Goal: Entertainment & Leisure: Consume media (video, audio)

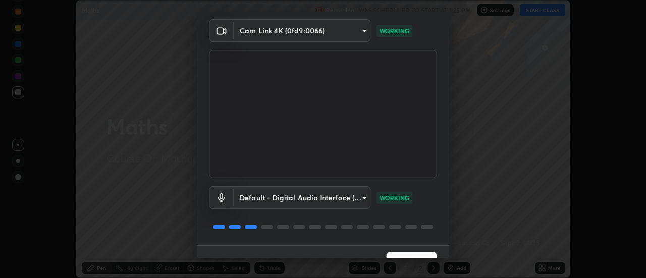
scroll to position [53, 0]
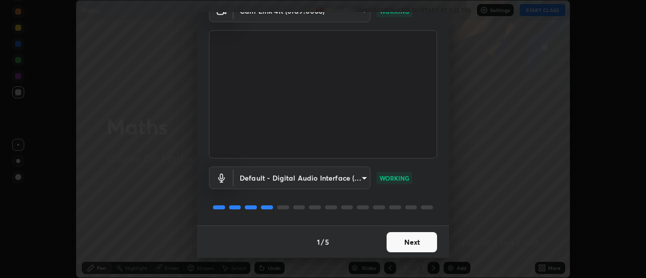
click at [404, 240] on button "Next" at bounding box center [411, 242] width 50 height 20
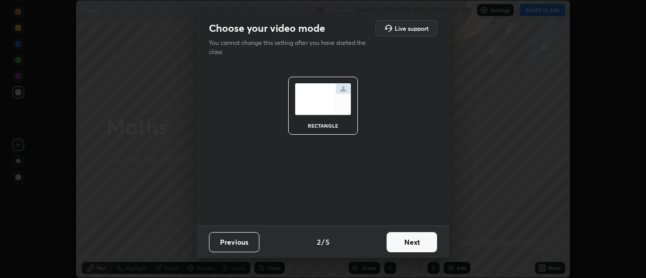
click at [405, 245] on button "Next" at bounding box center [411, 242] width 50 height 20
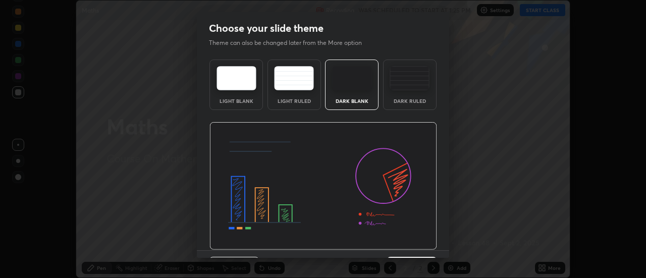
click at [404, 243] on img at bounding box center [323, 186] width 228 height 128
click at [404, 244] on img at bounding box center [323, 186] width 228 height 128
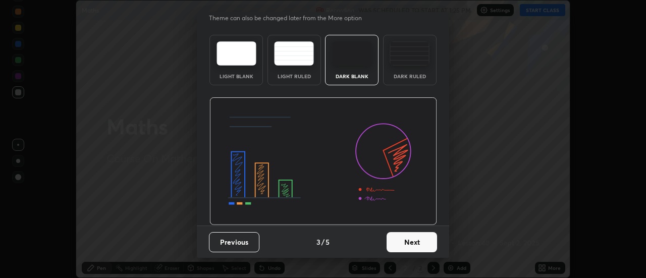
click at [402, 247] on button "Next" at bounding box center [411, 242] width 50 height 20
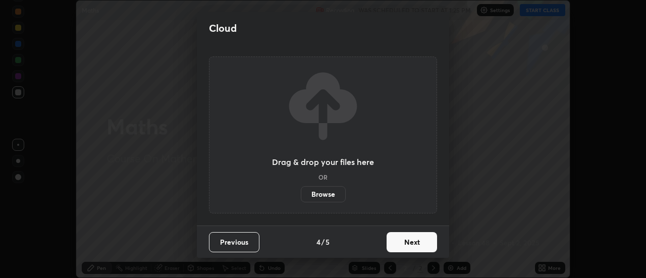
click at [404, 246] on button "Next" at bounding box center [411, 242] width 50 height 20
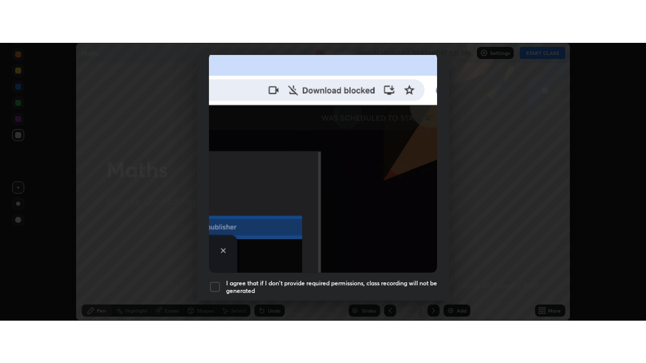
scroll to position [259, 0]
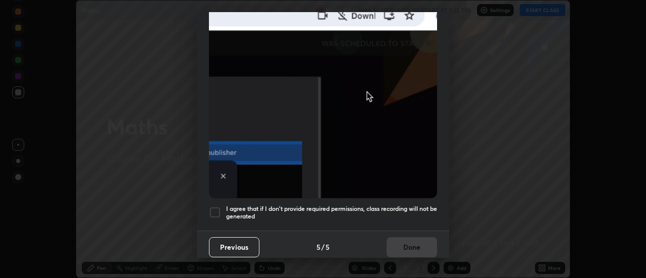
click at [253, 206] on h5 "I agree that if I don't provide required permissions, class recording will not …" at bounding box center [331, 213] width 211 height 16
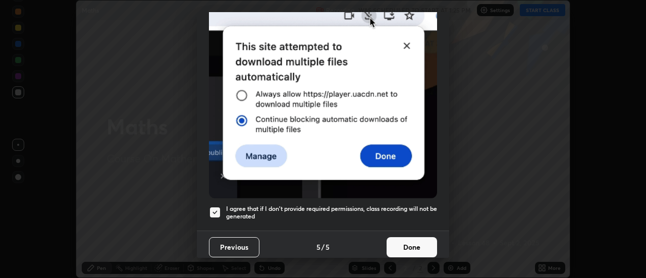
click at [404, 240] on button "Done" at bounding box center [411, 247] width 50 height 20
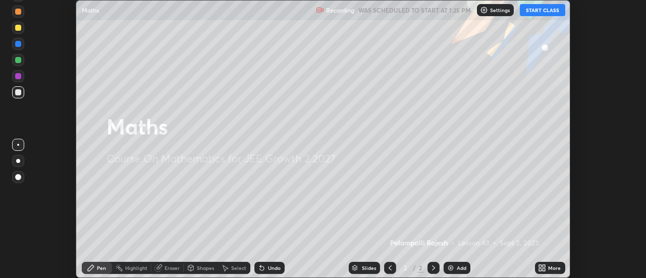
click at [546, 268] on icon at bounding box center [542, 268] width 8 height 8
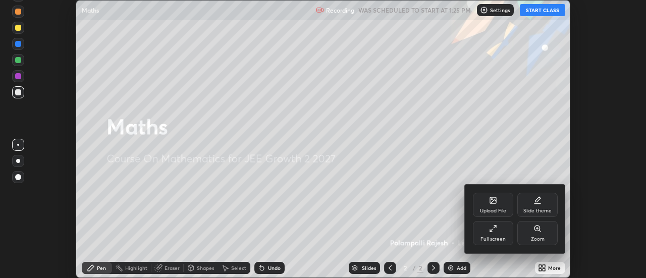
click at [492, 234] on div "Full screen" at bounding box center [493, 233] width 40 height 24
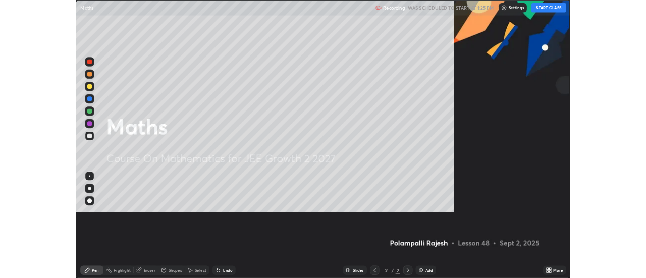
scroll to position [363, 646]
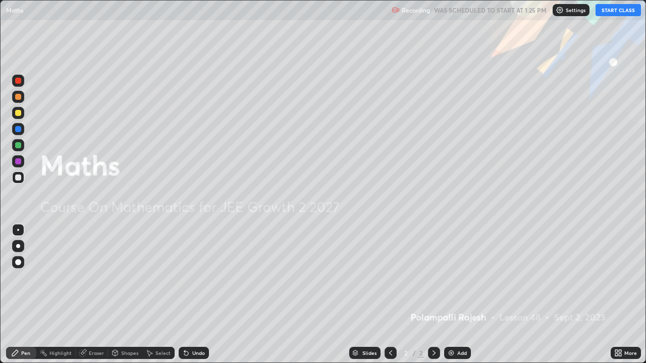
click at [607, 12] on button "START CLASS" at bounding box center [617, 10] width 45 height 12
click at [454, 278] on img at bounding box center [451, 353] width 8 height 8
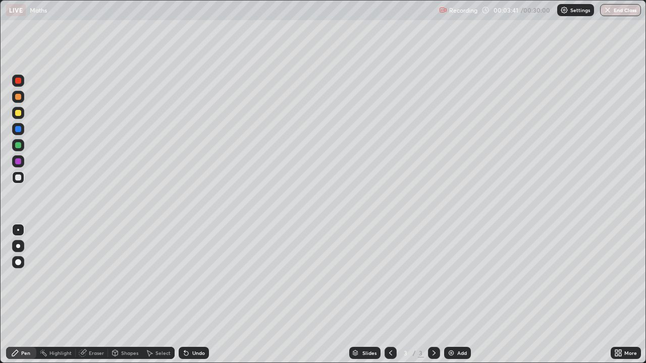
click at [20, 147] on div at bounding box center [18, 145] width 6 height 6
click at [18, 162] on div at bounding box center [18, 161] width 6 height 6
click at [18, 180] on div at bounding box center [18, 178] width 6 height 6
click at [21, 163] on div at bounding box center [18, 161] width 12 height 12
click at [21, 180] on div at bounding box center [18, 178] width 6 height 6
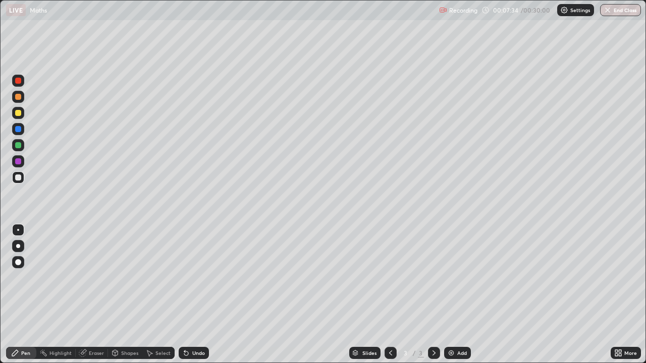
click at [93, 278] on div "Eraser" at bounding box center [96, 353] width 15 height 5
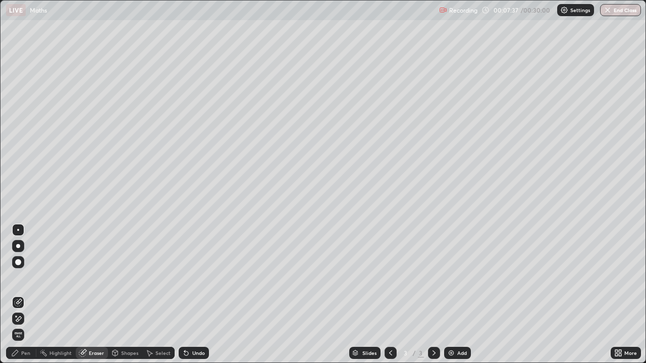
click at [32, 278] on div "Pen" at bounding box center [21, 353] width 30 height 12
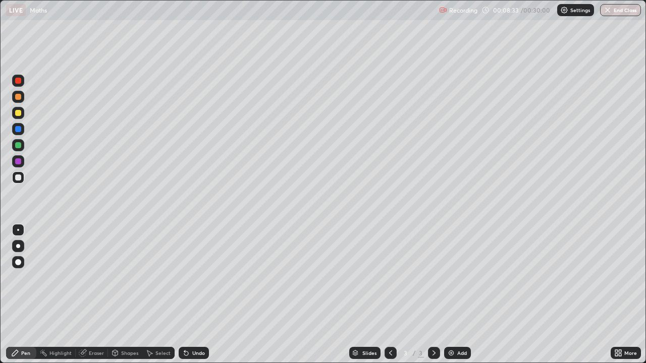
click at [91, 278] on div "Eraser" at bounding box center [96, 353] width 15 height 5
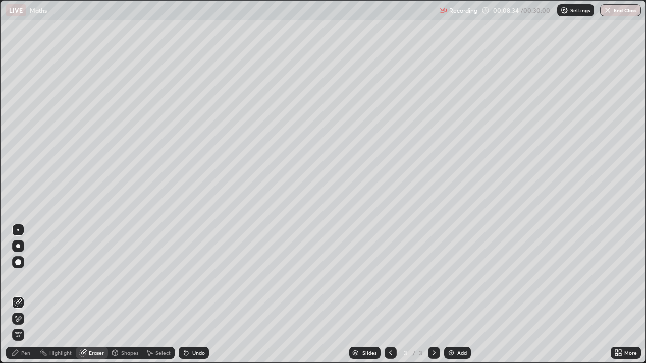
click at [160, 278] on div "Select" at bounding box center [162, 353] width 15 height 5
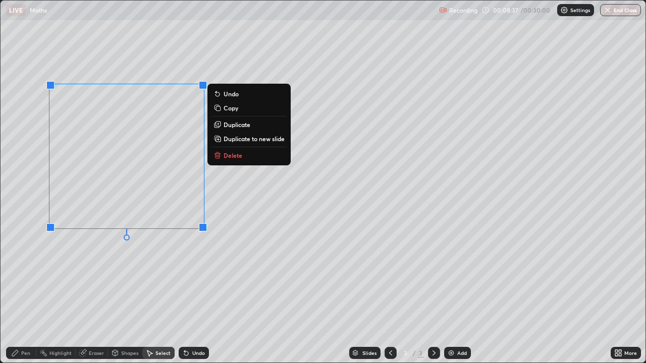
click at [217, 153] on icon at bounding box center [217, 153] width 4 height 2
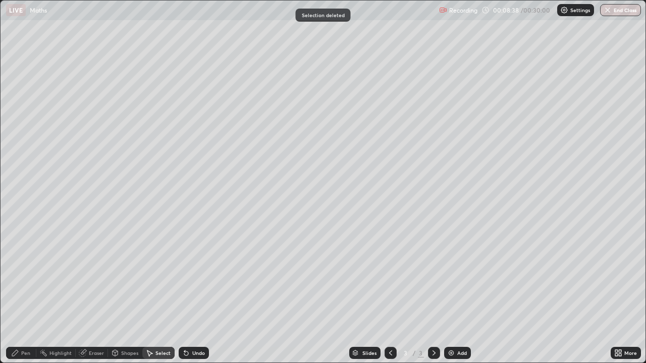
click at [31, 278] on div "Pen" at bounding box center [21, 353] width 30 height 12
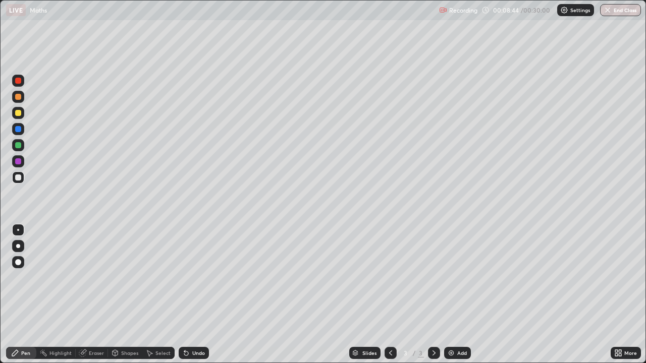
click at [189, 278] on div "Undo" at bounding box center [194, 353] width 30 height 12
click at [192, 278] on div "Undo" at bounding box center [198, 353] width 13 height 5
click at [191, 278] on div "Undo" at bounding box center [194, 353] width 30 height 12
click at [190, 278] on div "Undo" at bounding box center [194, 353] width 30 height 12
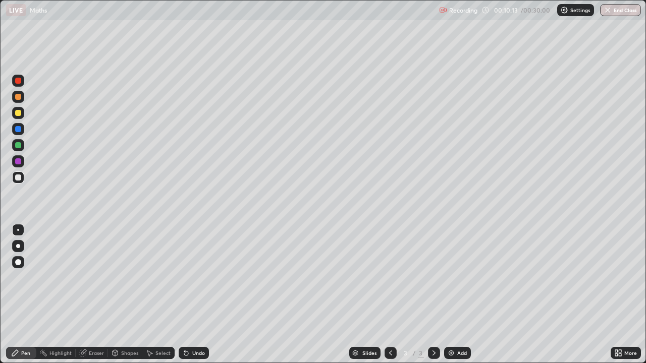
click at [17, 129] on div at bounding box center [18, 129] width 6 height 6
click at [18, 178] on div at bounding box center [18, 178] width 6 height 6
click at [15, 141] on div at bounding box center [18, 145] width 12 height 12
click at [17, 179] on div at bounding box center [18, 178] width 6 height 6
click at [457, 278] on div "Add" at bounding box center [462, 353] width 10 height 5
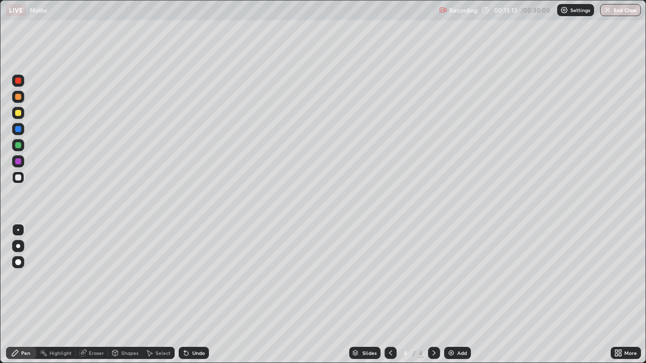
click at [18, 146] on div at bounding box center [18, 145] width 6 height 6
click at [17, 175] on div at bounding box center [18, 178] width 6 height 6
click at [186, 278] on icon at bounding box center [186, 354] width 4 height 4
click at [19, 165] on div at bounding box center [18, 161] width 12 height 12
click at [58, 278] on div "Highlight" at bounding box center [60, 353] width 22 height 5
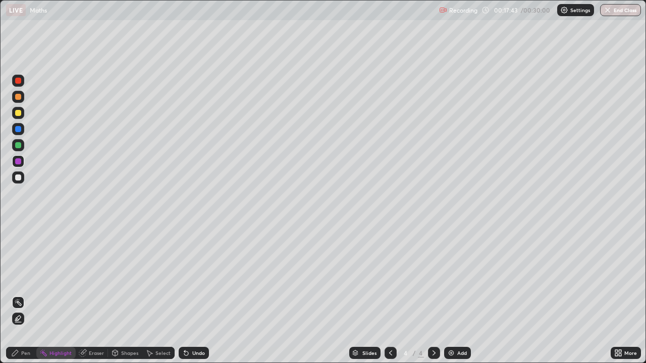
click at [18, 179] on div at bounding box center [18, 178] width 6 height 6
click at [29, 278] on div "Pen" at bounding box center [25, 353] width 9 height 5
click at [189, 278] on icon at bounding box center [186, 353] width 8 height 8
click at [185, 278] on icon at bounding box center [186, 354] width 4 height 4
click at [455, 278] on div "Add" at bounding box center [457, 353] width 27 height 12
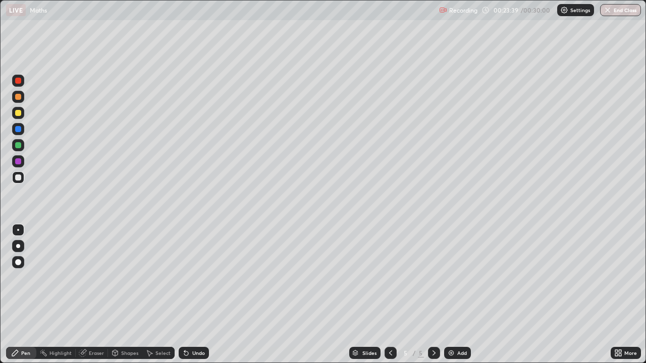
click at [18, 162] on div at bounding box center [18, 161] width 6 height 6
click at [95, 278] on div "Eraser" at bounding box center [96, 353] width 15 height 5
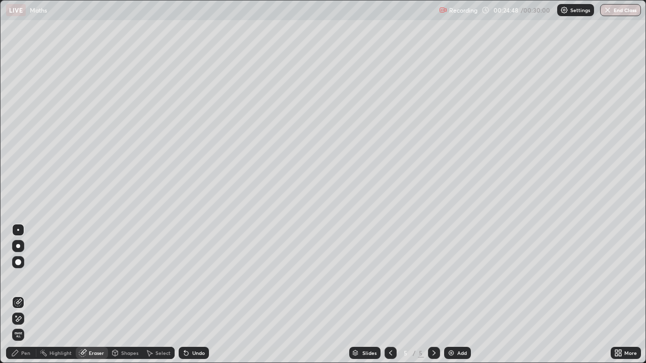
click at [21, 278] on icon at bounding box center [18, 319] width 8 height 9
click at [30, 278] on div "Pen" at bounding box center [21, 353] width 30 height 12
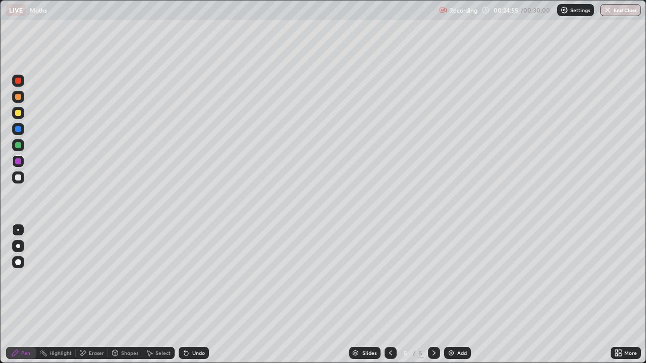
click at [21, 179] on div at bounding box center [18, 178] width 6 height 6
click at [192, 278] on div "Undo" at bounding box center [198, 353] width 13 height 5
click at [193, 278] on div "Undo" at bounding box center [198, 353] width 13 height 5
click at [95, 278] on div "Eraser" at bounding box center [96, 353] width 15 height 5
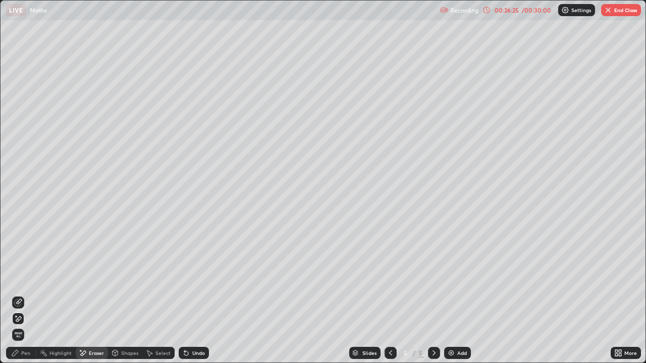
click at [23, 278] on div "Pen" at bounding box center [21, 353] width 30 height 12
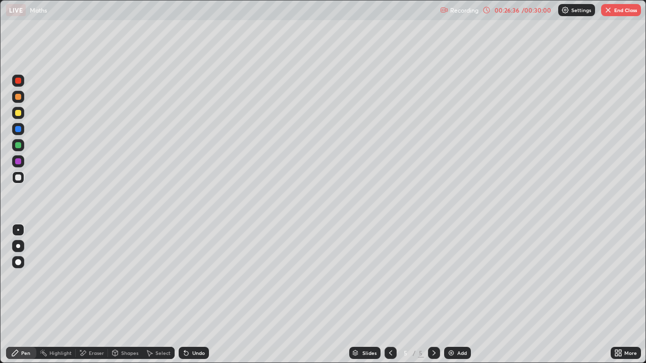
click at [18, 162] on div at bounding box center [18, 161] width 6 height 6
click at [20, 178] on div at bounding box center [18, 178] width 6 height 6
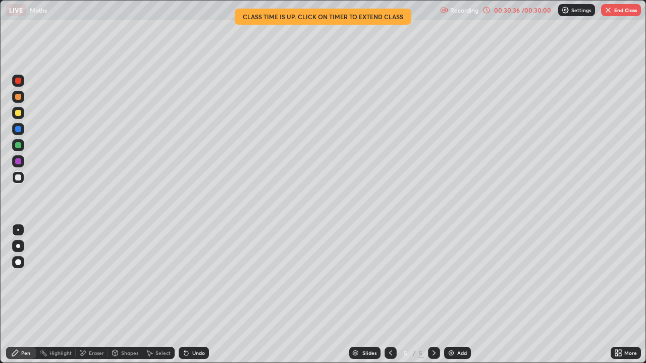
click at [612, 14] on img "button" at bounding box center [608, 10] width 8 height 8
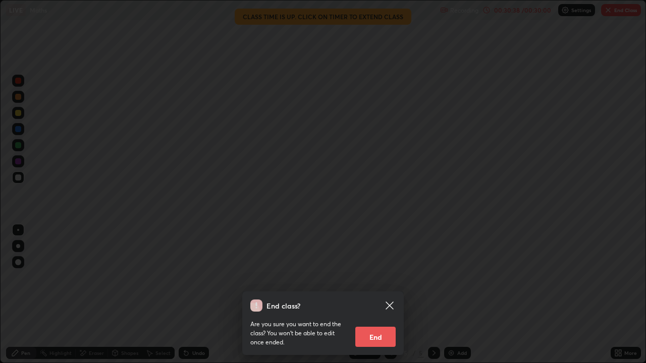
click at [374, 278] on button "End" at bounding box center [375, 337] width 40 height 20
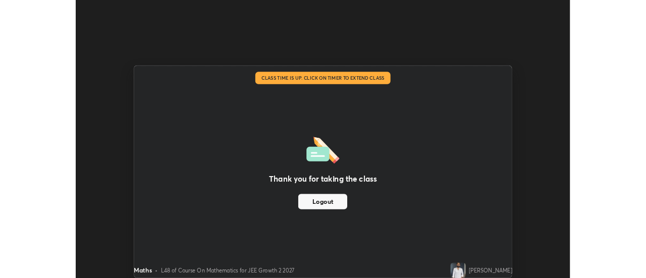
scroll to position [50179, 49811]
